Goal: Transaction & Acquisition: Purchase product/service

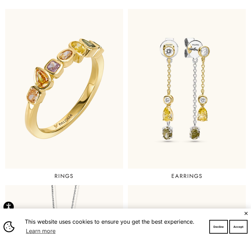
scroll to position [190, 0]
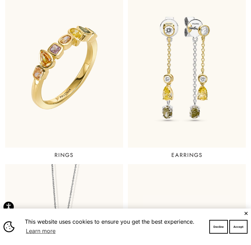
click at [172, 212] on button "✕" at bounding box center [245, 213] width 4 height 4
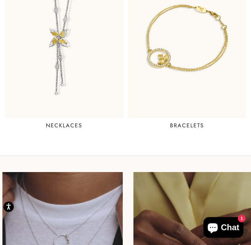
scroll to position [226, 0]
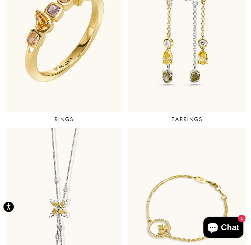
click at [90, 79] on img at bounding box center [63, 32] width 141 height 192
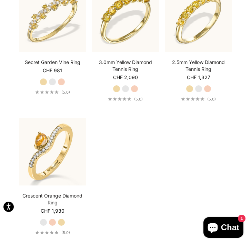
scroll to position [740, 0]
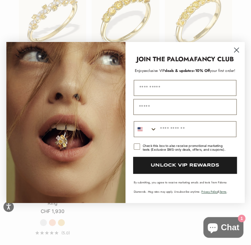
click at [238, 50] on circle "Close dialog" at bounding box center [236, 50] width 11 height 11
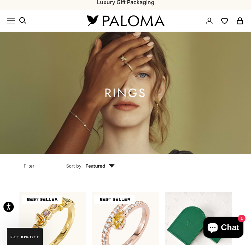
scroll to position [0, 0]
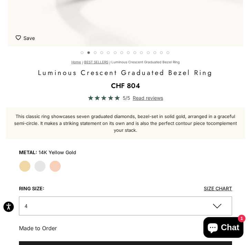
scroll to position [290, 0]
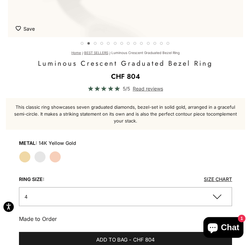
click at [40, 157] on label "White Gold" at bounding box center [40, 157] width 12 height 12
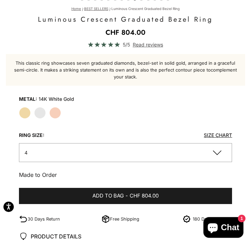
scroll to position [321, 0]
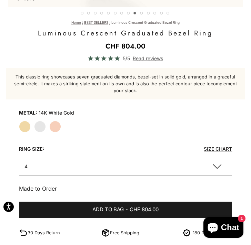
click at [53, 127] on label "Rose Gold" at bounding box center [55, 127] width 12 height 12
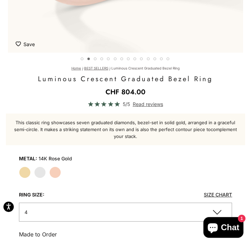
scroll to position [304, 0]
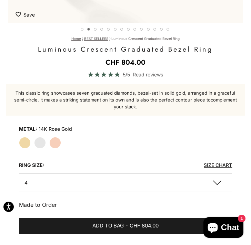
click at [40, 146] on label "White Gold" at bounding box center [40, 143] width 12 height 12
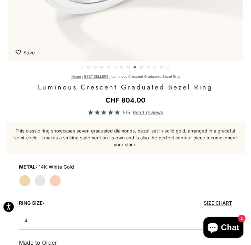
scroll to position [298, 0]
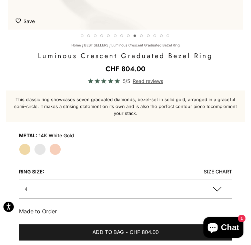
click at [28, 153] on label "Yellow Gold" at bounding box center [25, 150] width 12 height 12
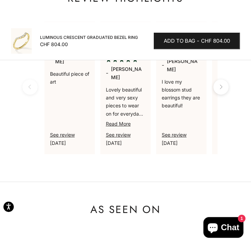
scroll to position [916, 0]
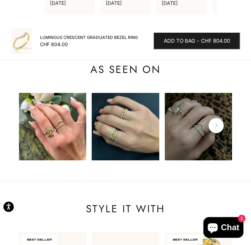
click at [108, 136] on img at bounding box center [126, 127] width 68 height 68
click at [205, 135] on img at bounding box center [199, 127] width 68 height 68
click at [220, 124] on button "Next" at bounding box center [215, 125] width 15 height 15
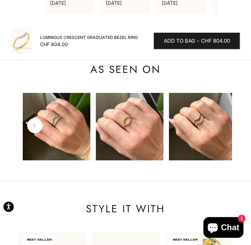
scroll to position [0, 218]
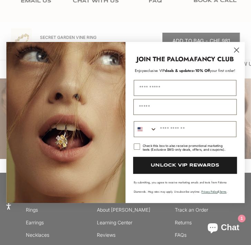
scroll to position [1269, 0]
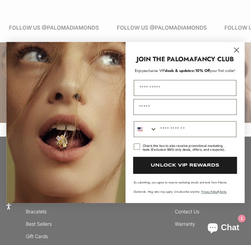
click at [236, 51] on circle "Close dialog" at bounding box center [236, 50] width 11 height 11
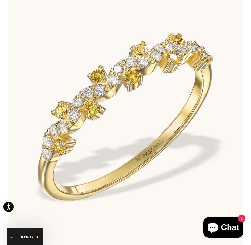
scroll to position [0, 0]
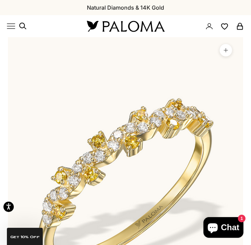
click at [6, 23] on x-header "Paloma Diamonds Open navigation menu Open search NEW ARRIVALS By Category Categ…" at bounding box center [125, 26] width 251 height 22
click at [9, 22] on icon "Primary navigation" at bounding box center [11, 26] width 8 height 8
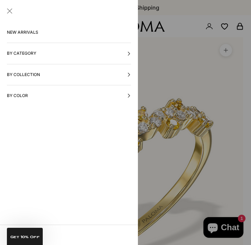
click at [38, 55] on button "By Category" at bounding box center [69, 53] width 124 height 21
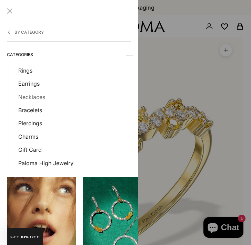
click at [37, 99] on link "Necklaces" at bounding box center [74, 97] width 113 height 9
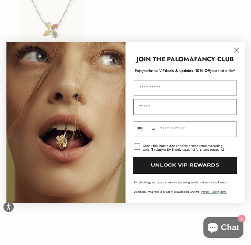
scroll to position [1107, 0]
